Goal: Information Seeking & Learning: Check status

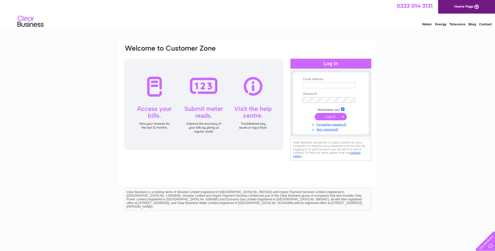
type input "info@roadsidegarage.co.uk"
click at [328, 117] on input "submit" at bounding box center [331, 116] width 32 height 7
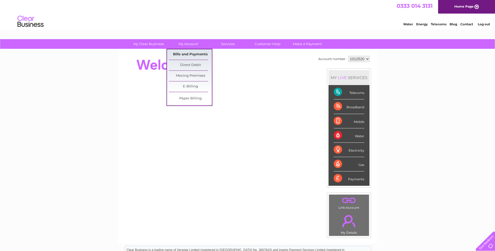
click at [192, 53] on link "Bills and Payments" at bounding box center [190, 54] width 43 height 10
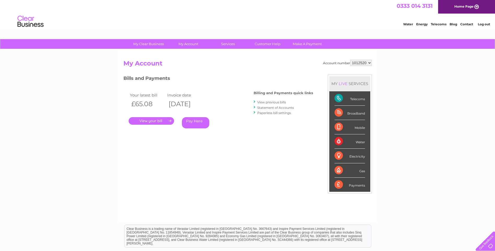
click at [152, 121] on link "." at bounding box center [151, 121] width 45 height 8
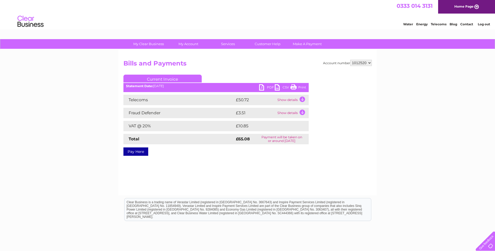
click at [293, 100] on td "Show details" at bounding box center [292, 100] width 33 height 10
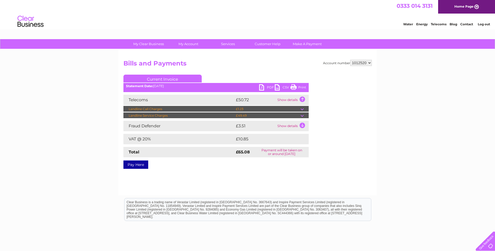
click at [293, 100] on td "Show details" at bounding box center [292, 100] width 33 height 10
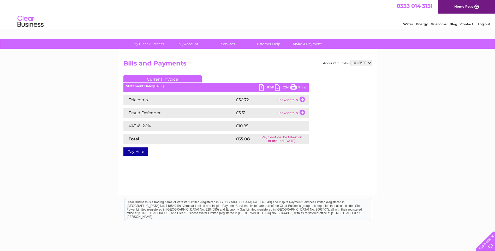
drag, startPoint x: 471, startPoint y: 67, endPoint x: 473, endPoint y: 31, distance: 36.1
click at [467, 23] on link "Contact" at bounding box center [467, 24] width 13 height 4
click at [469, 23] on link "Contact" at bounding box center [467, 24] width 13 height 4
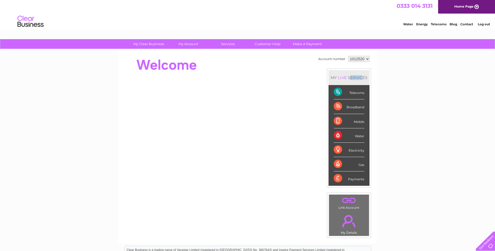
drag, startPoint x: 354, startPoint y: 76, endPoint x: 361, endPoint y: 79, distance: 7.5
click at [361, 79] on div "MY LIVE SERVICES" at bounding box center [349, 77] width 41 height 15
drag, startPoint x: 361, startPoint y: 79, endPoint x: 373, endPoint y: 97, distance: 21.4
click at [379, 83] on div "My Clear Business Login Details My Details My Preferences Link Account My Accou…" at bounding box center [247, 186] width 495 height 294
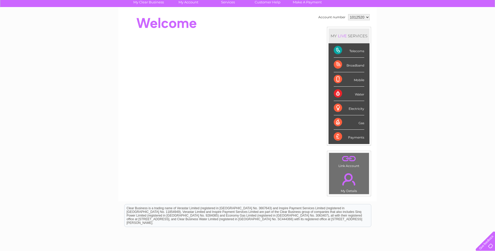
scroll to position [7, 0]
